Goal: Transaction & Acquisition: Book appointment/travel/reservation

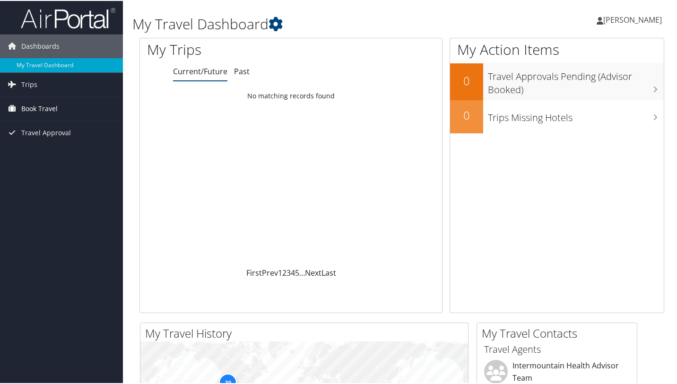
click at [42, 107] on span "Book Travel" at bounding box center [39, 108] width 36 height 24
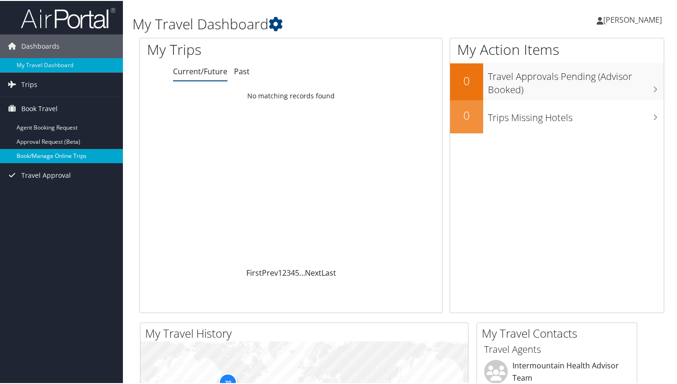
click at [46, 157] on link "Book/Manage Online Trips" at bounding box center [61, 155] width 123 height 14
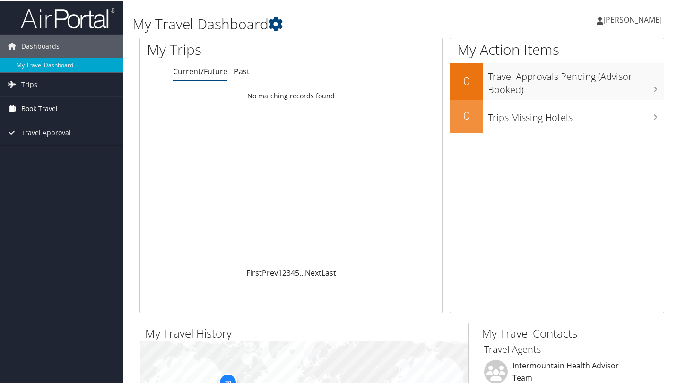
click at [47, 110] on span "Book Travel" at bounding box center [39, 108] width 36 height 24
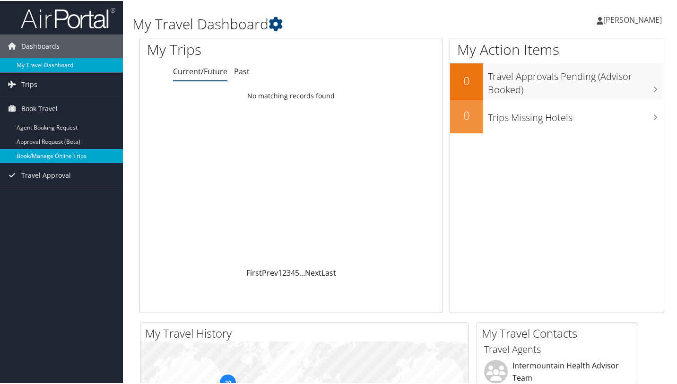
click at [43, 155] on link "Book/Manage Online Trips" at bounding box center [61, 155] width 123 height 14
